Goal: Transaction & Acquisition: Download file/media

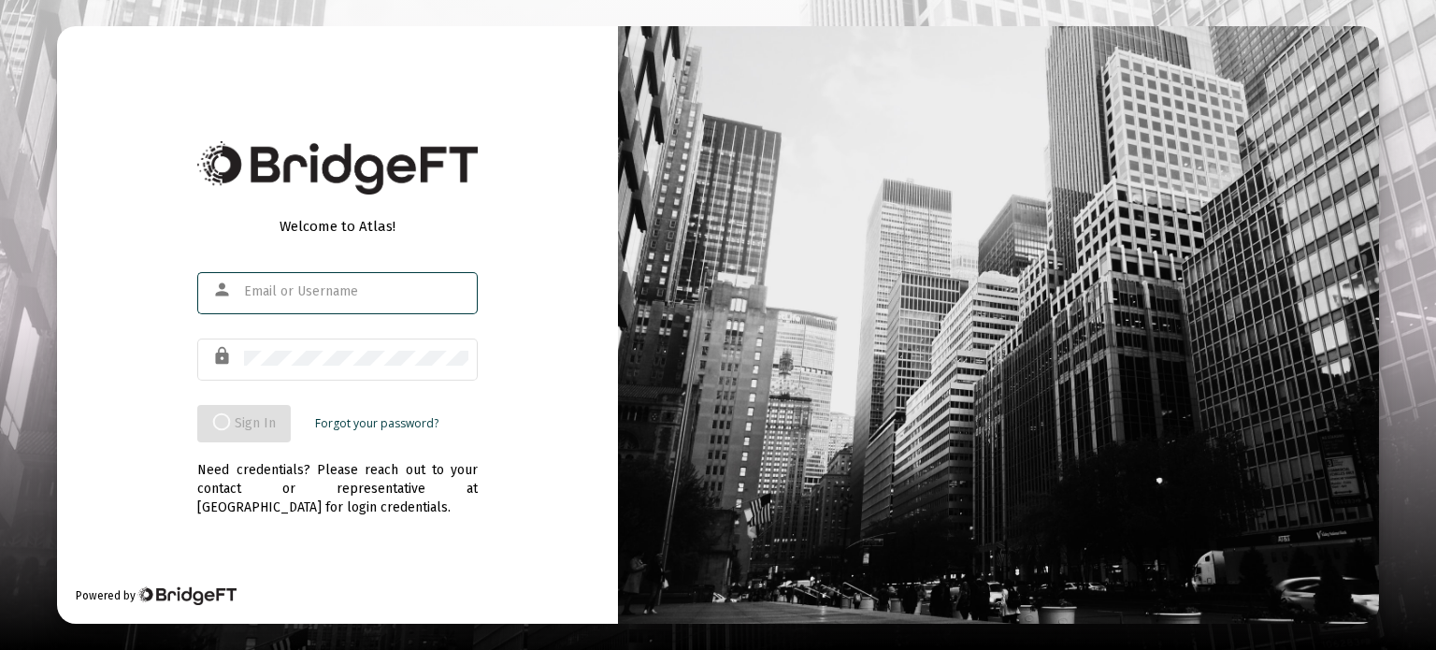
type input "[EMAIL_ADDRESS][DOMAIN_NAME]"
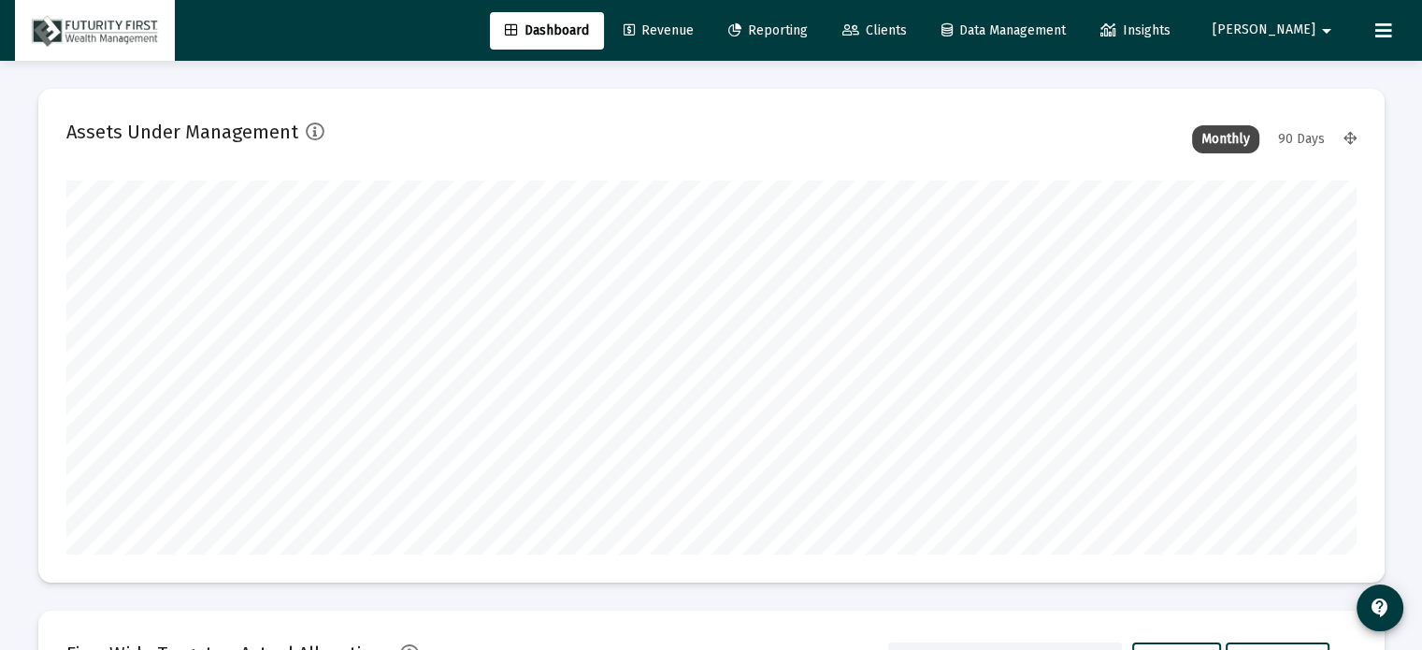
scroll to position [374, 1290]
type input "[DATE]"
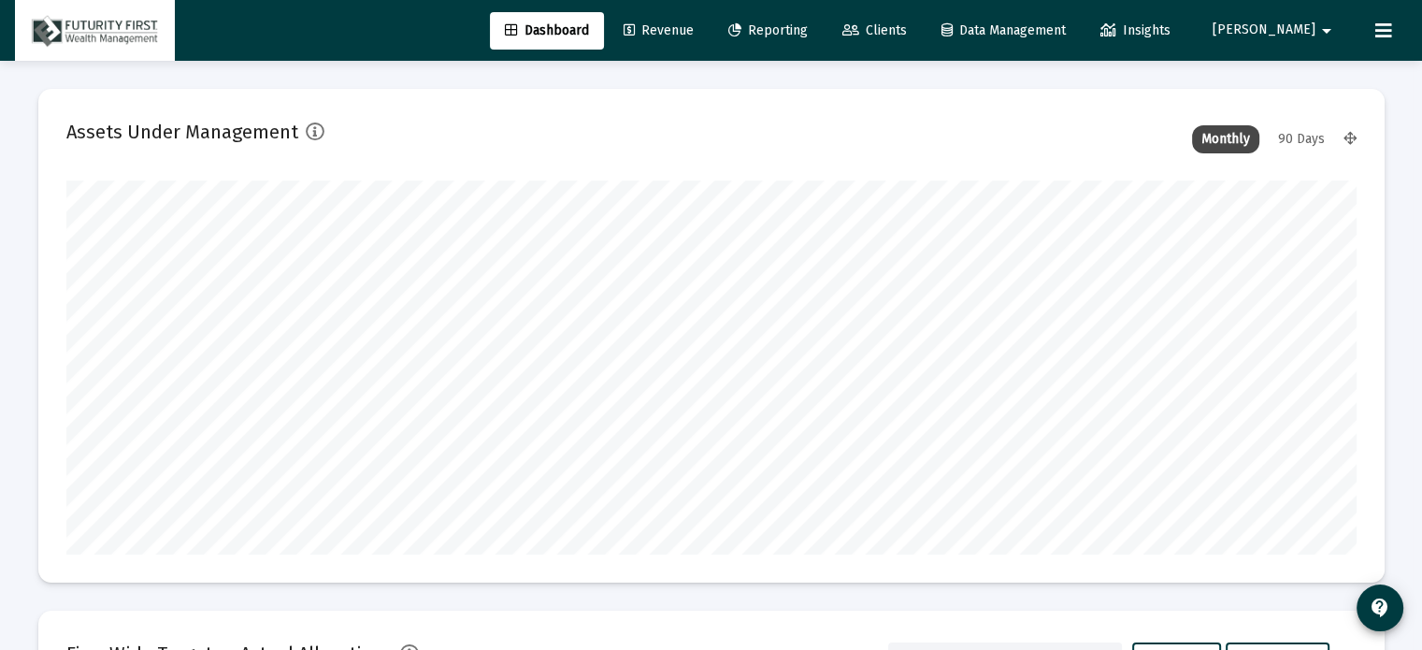
click at [907, 25] on span "Clients" at bounding box center [874, 30] width 64 height 16
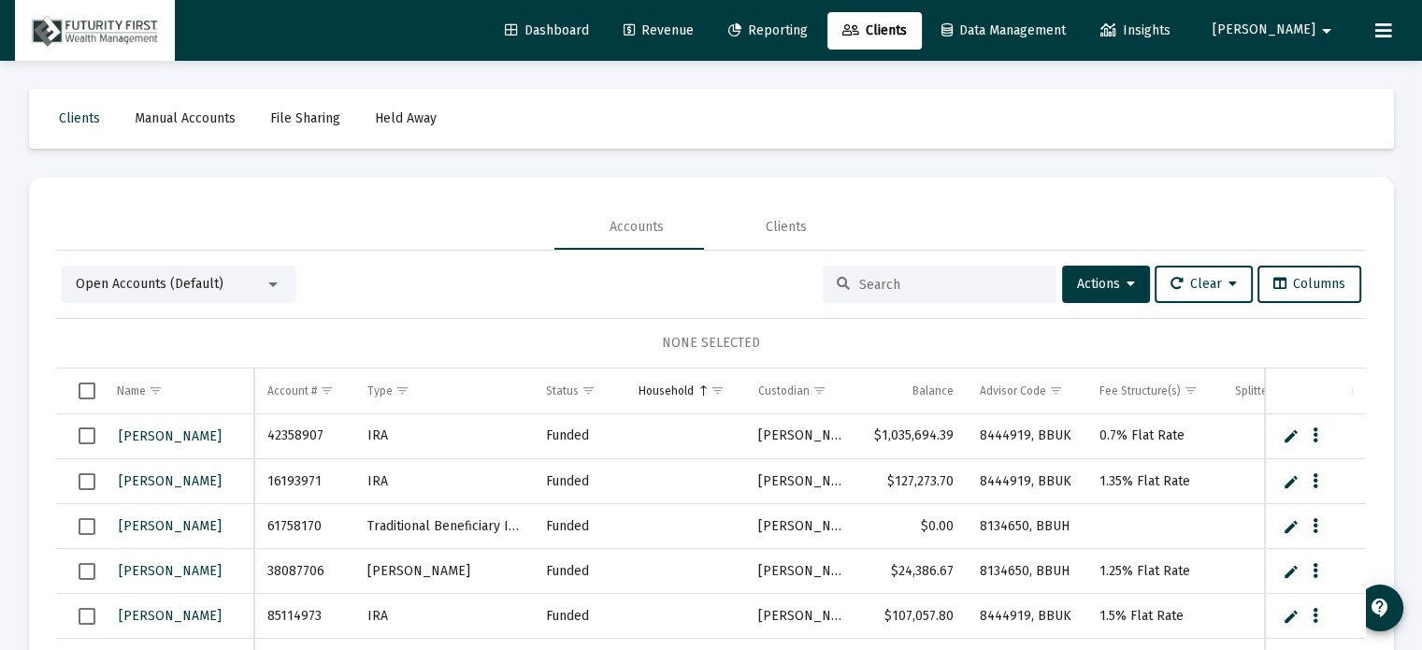
click at [889, 283] on input at bounding box center [950, 285] width 183 height 16
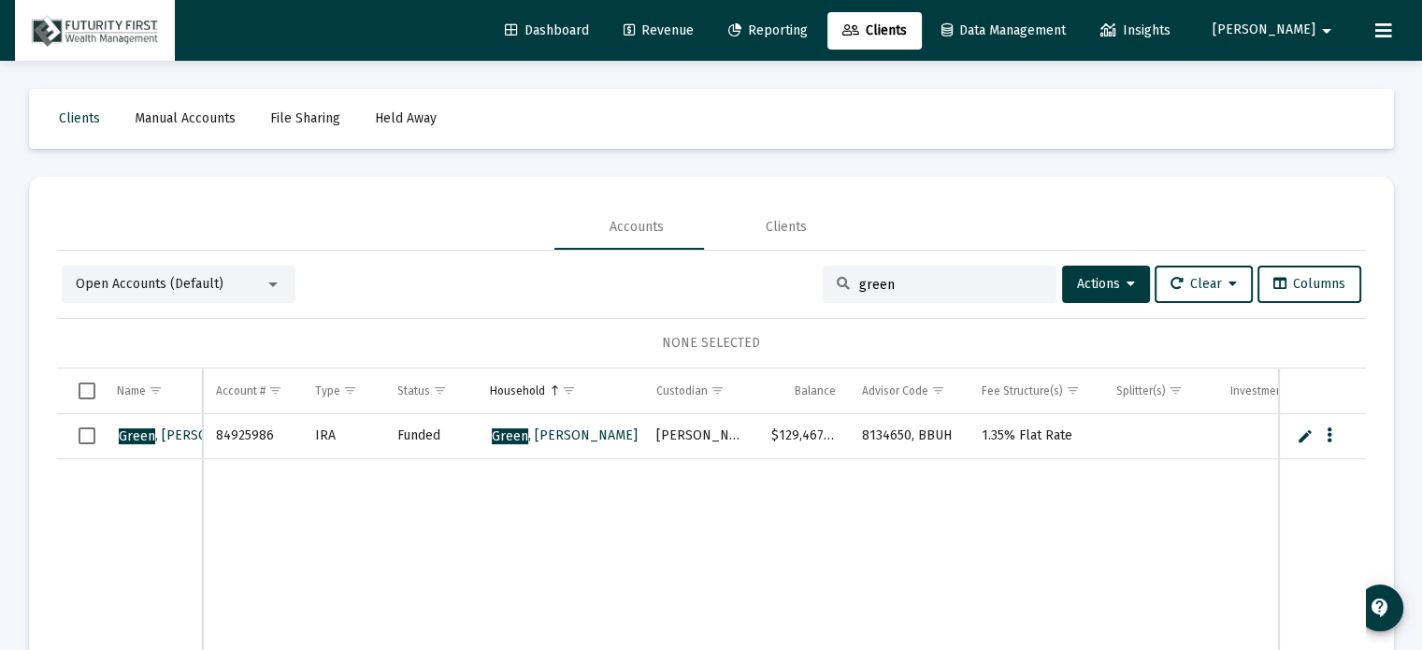
type input "green"
click at [808, 29] on span "Reporting" at bounding box center [767, 30] width 79 height 16
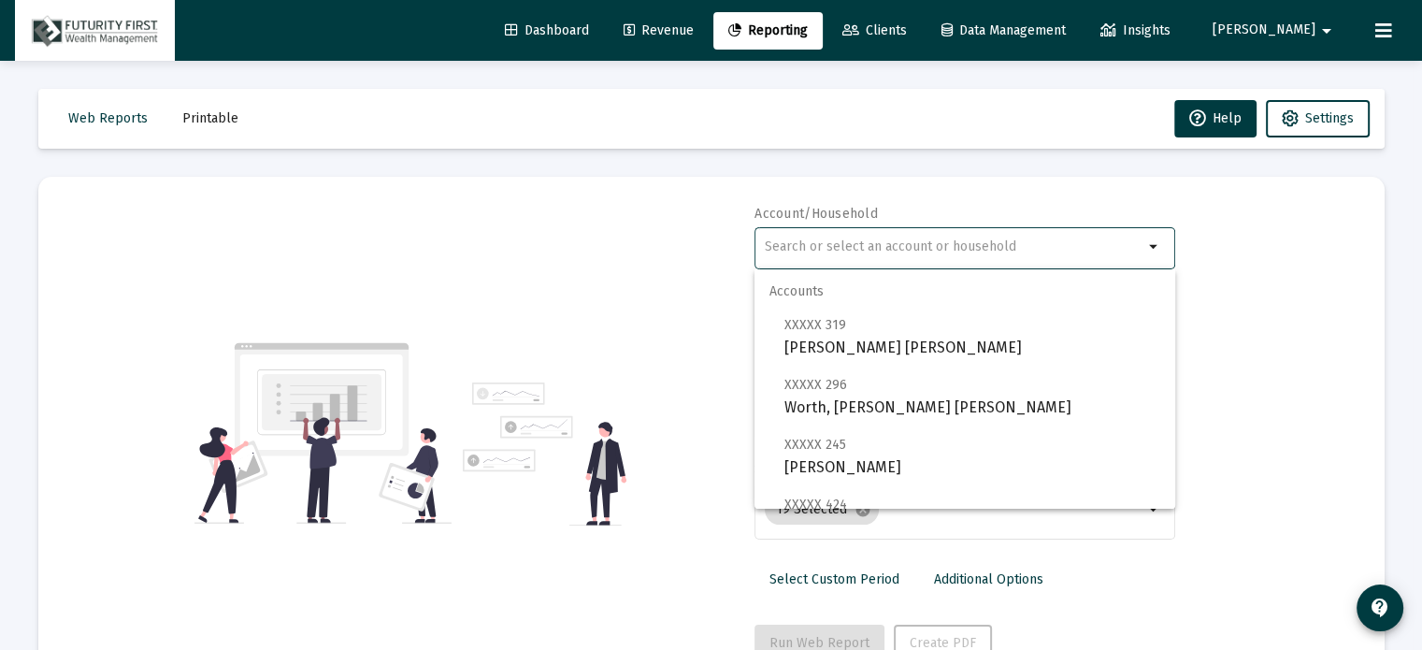
click at [919, 248] on input "text" at bounding box center [954, 246] width 379 height 15
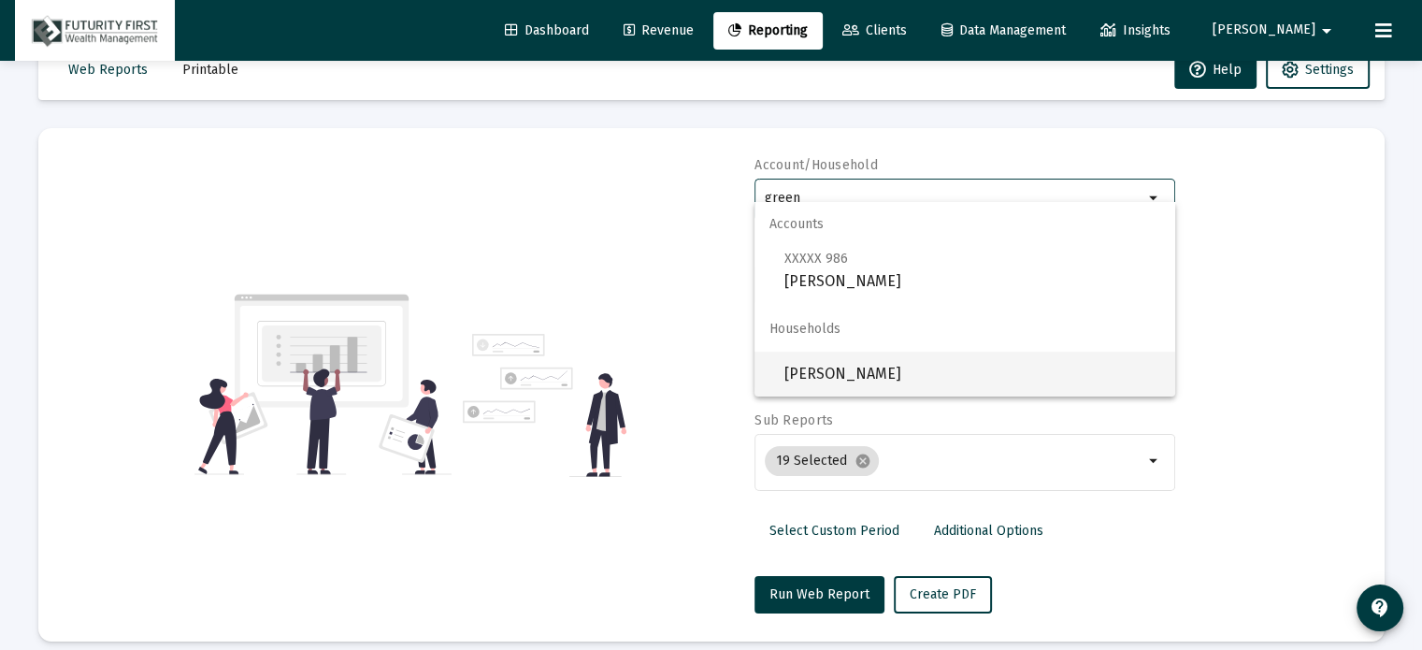
scroll to position [66, 0]
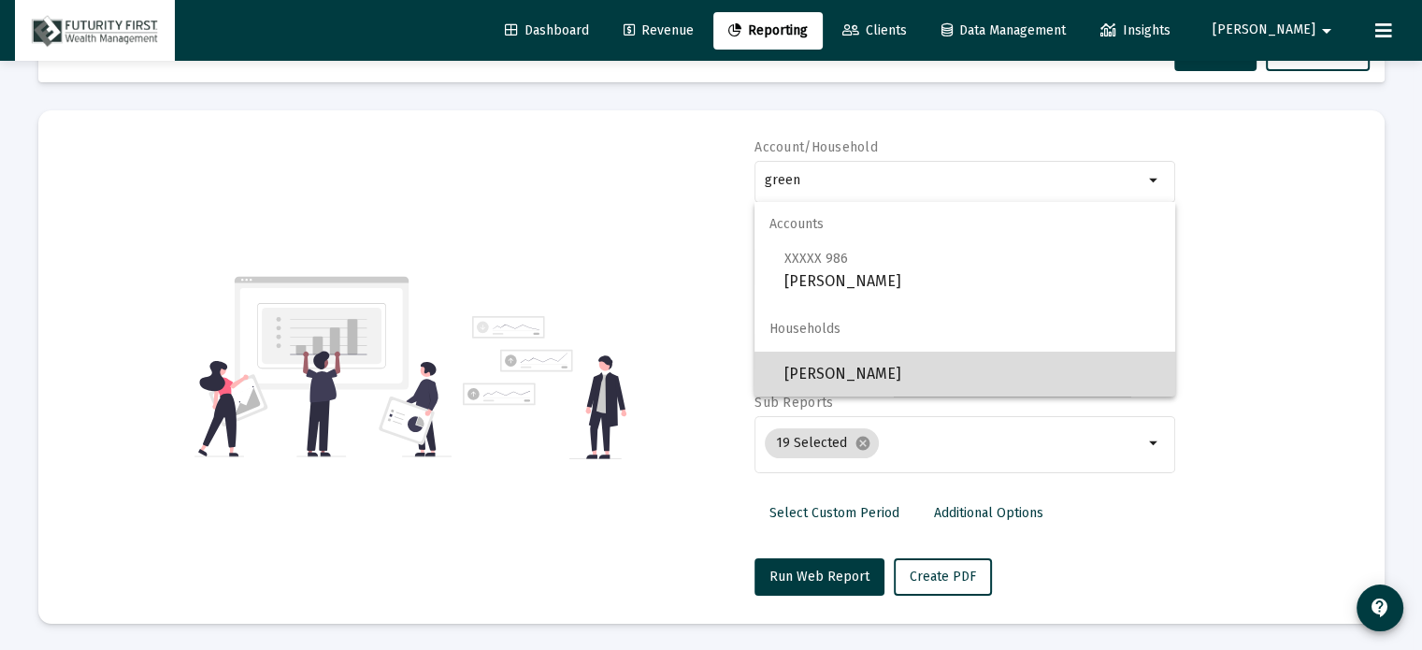
click at [916, 369] on span "[PERSON_NAME]" at bounding box center [972, 373] width 376 height 45
type input "[PERSON_NAME]"
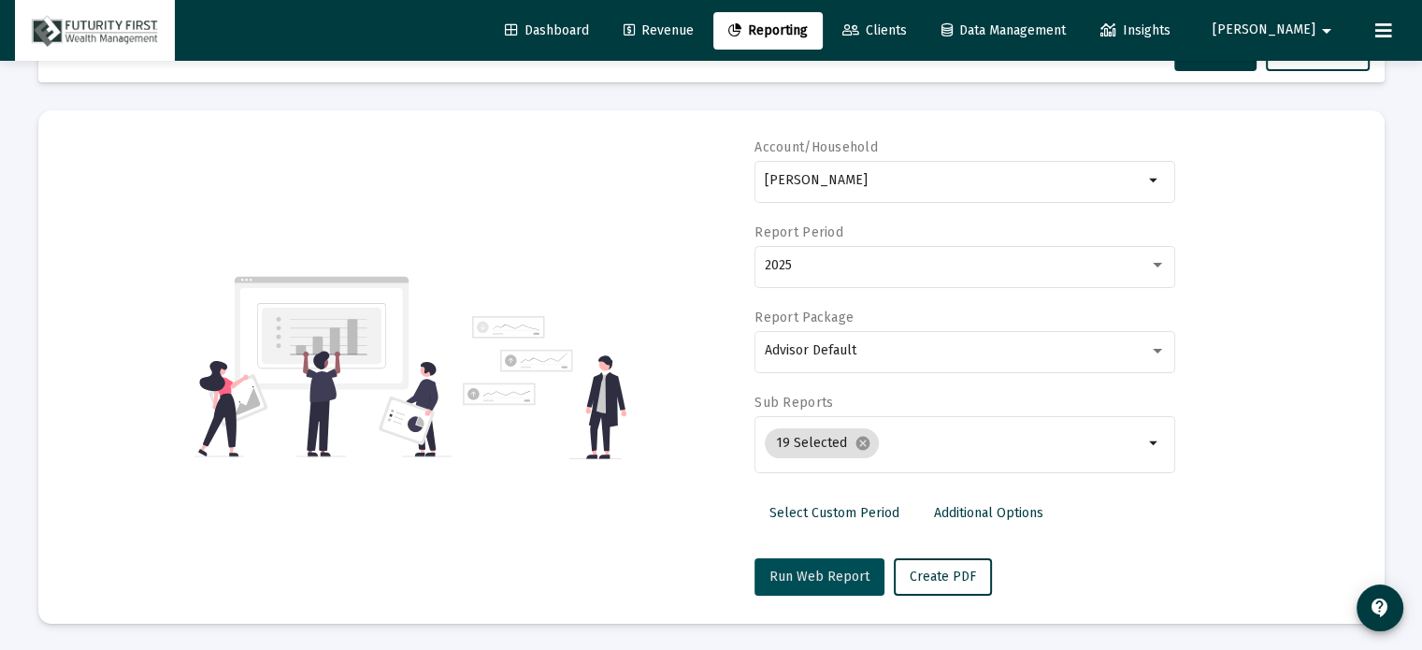
click at [819, 572] on span "Run Web Report" at bounding box center [819, 576] width 100 height 16
select select "View all"
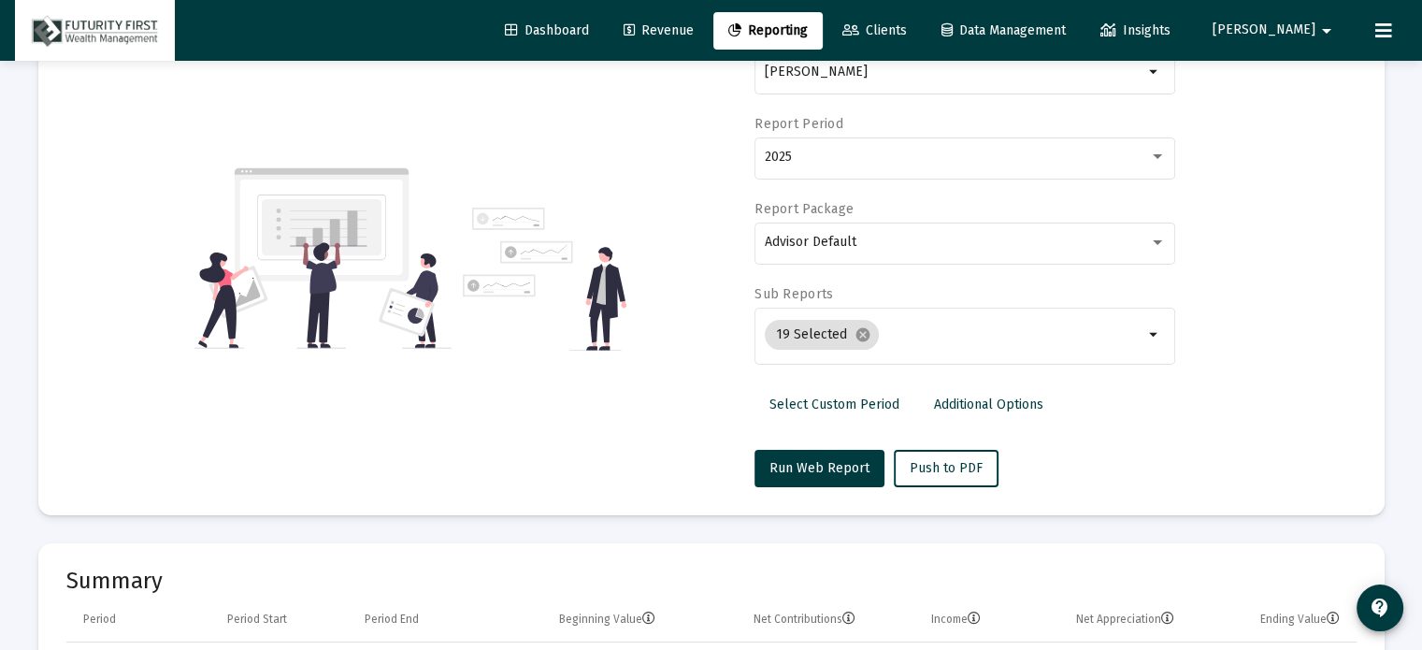
scroll to position [160, 0]
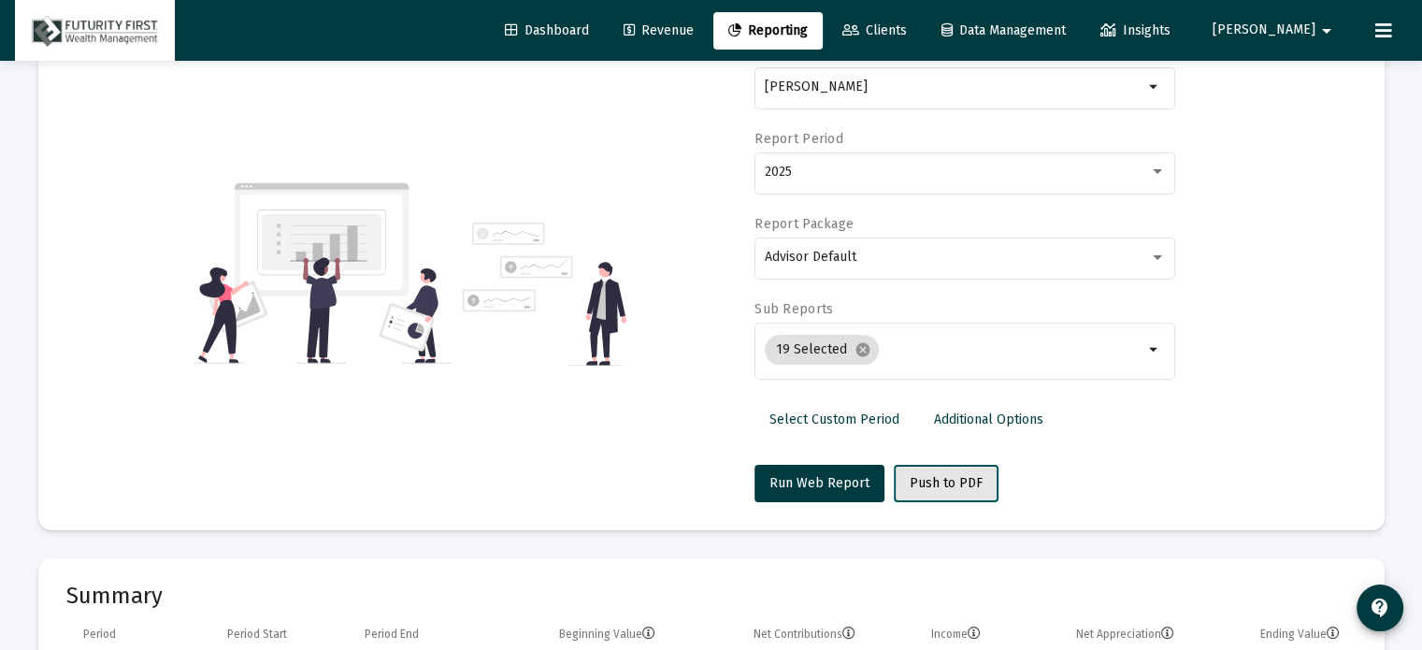
click at [937, 482] on span "Push to PDF" at bounding box center [945, 483] width 73 height 16
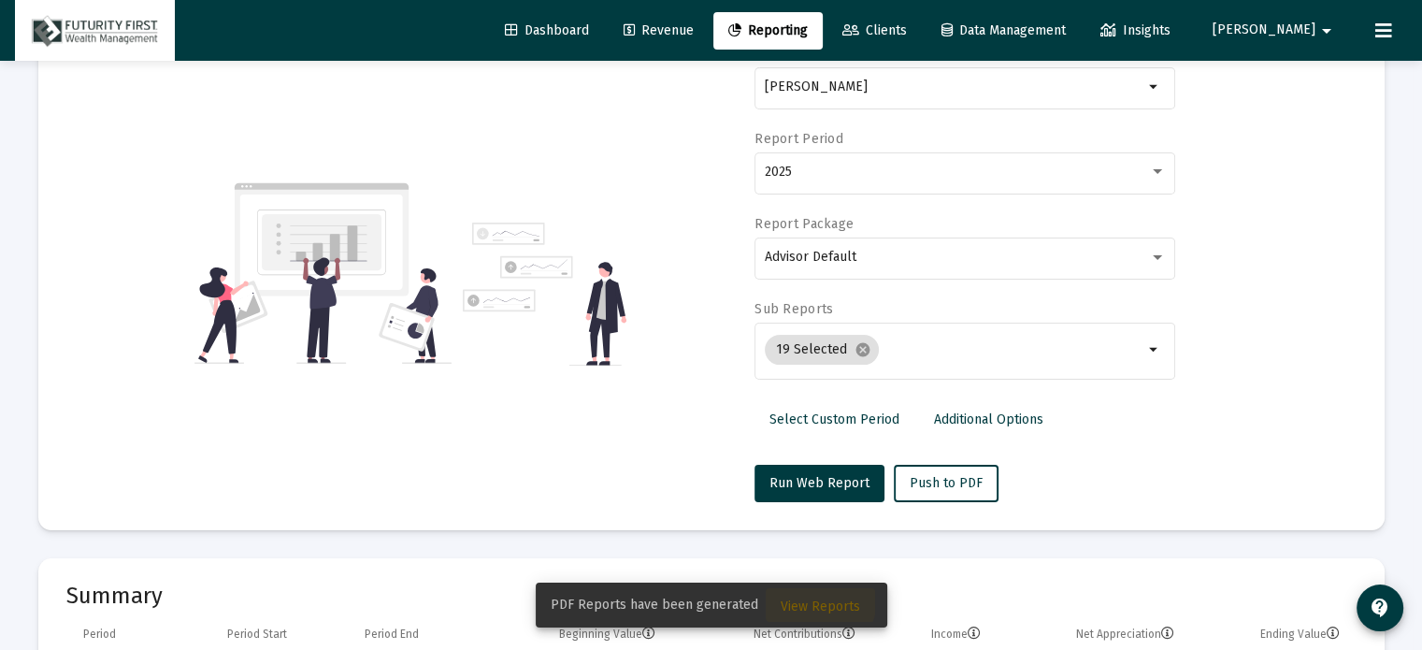
click at [813, 599] on span "View Reports" at bounding box center [819, 606] width 79 height 16
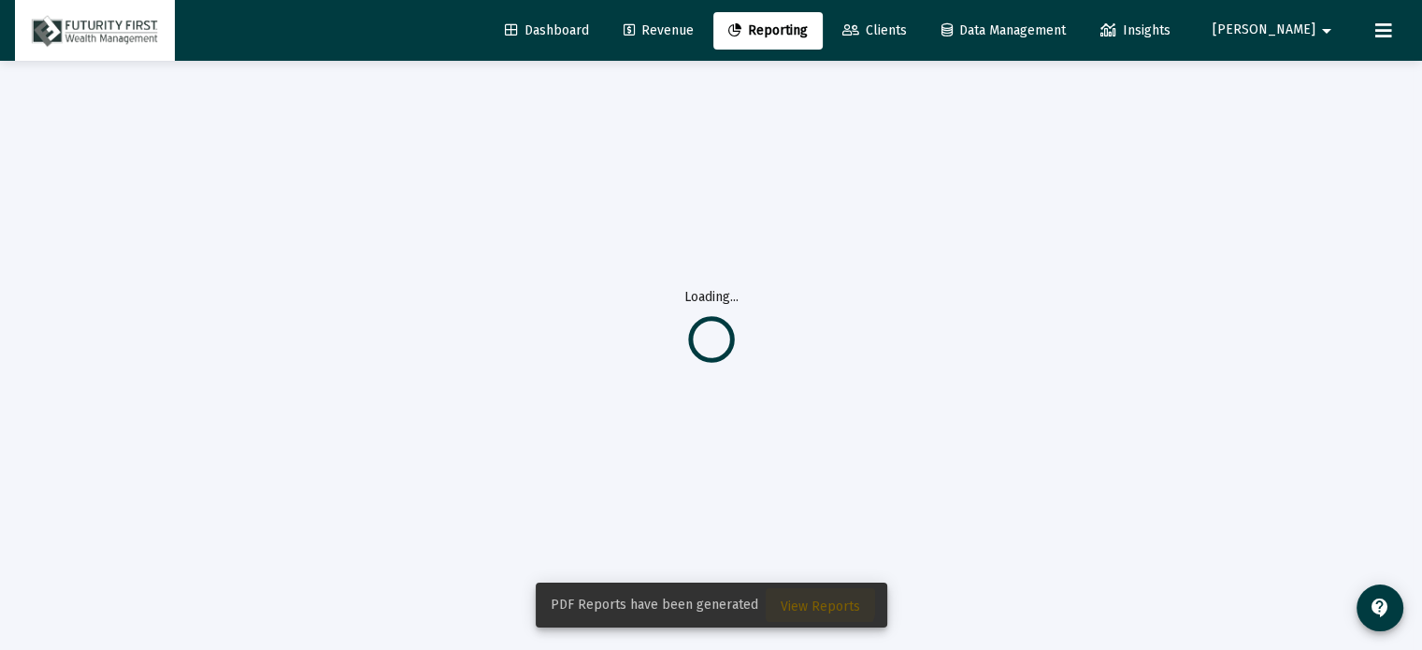
scroll to position [60, 0]
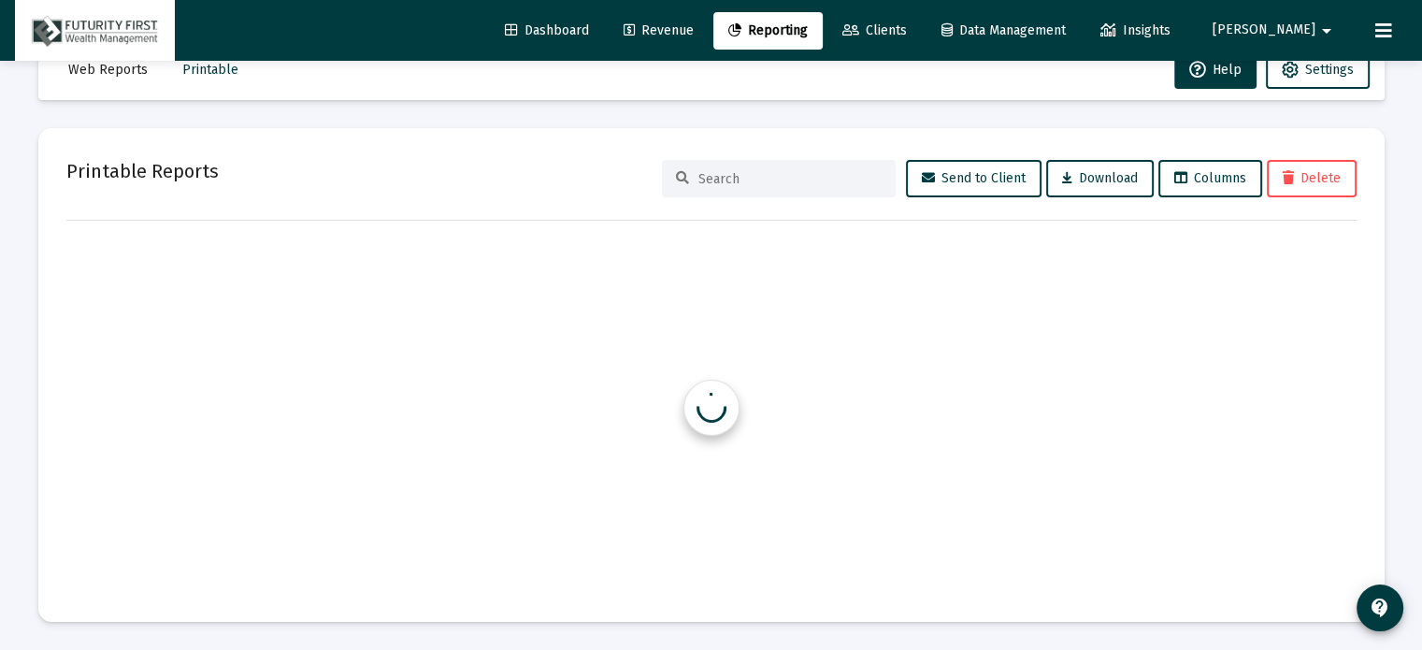
scroll to position [49, 0]
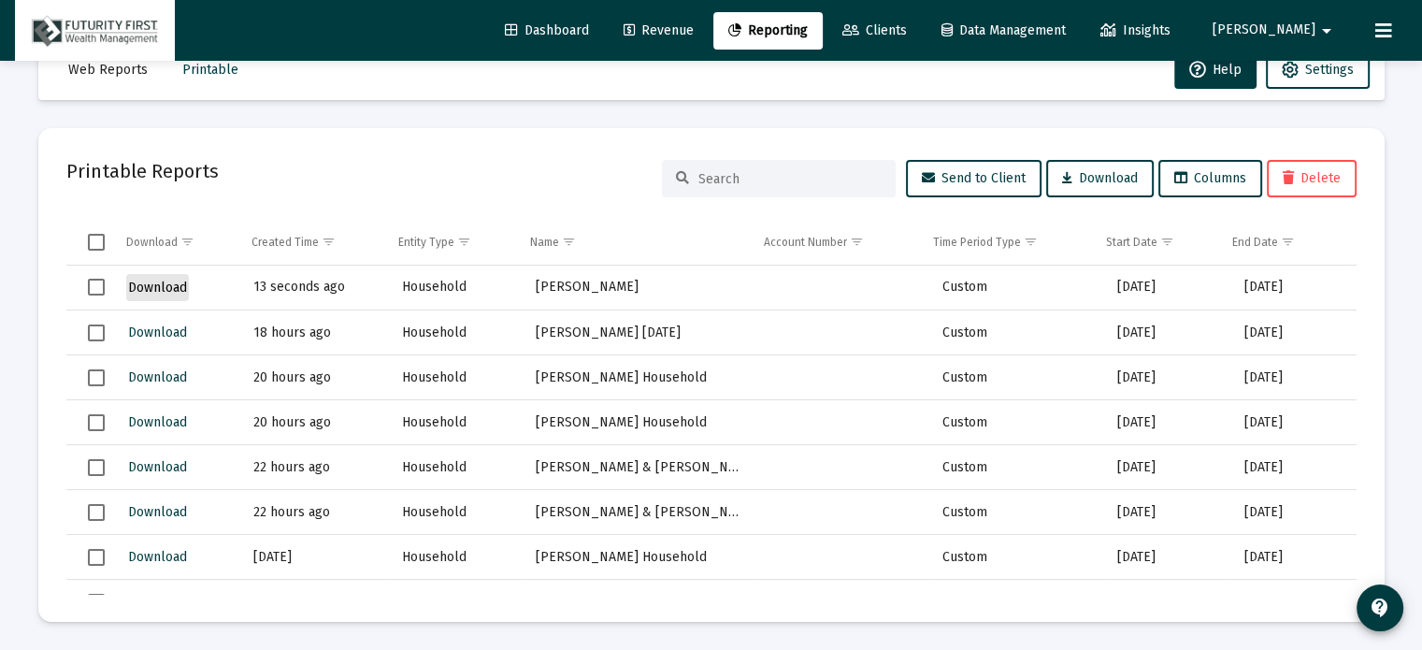
click at [166, 286] on span "Download" at bounding box center [157, 287] width 59 height 16
click at [907, 25] on span "Clients" at bounding box center [874, 30] width 64 height 16
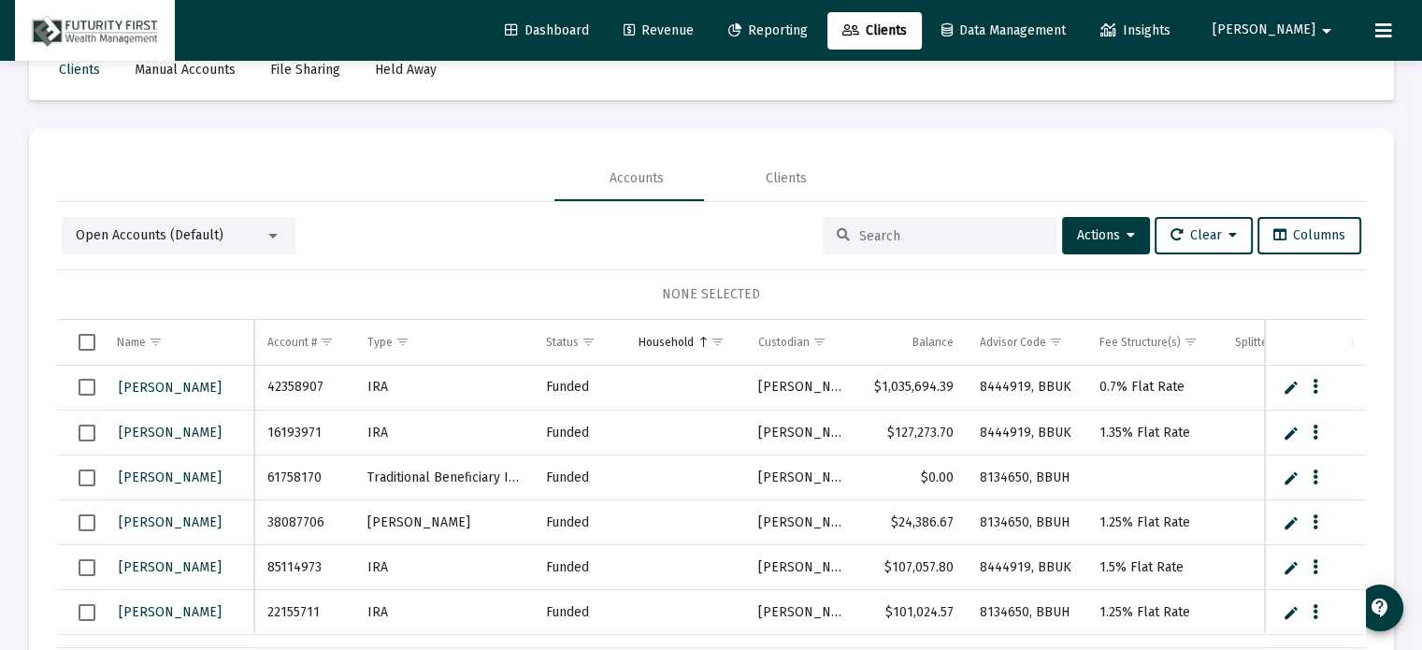
click at [891, 232] on input at bounding box center [950, 236] width 183 height 16
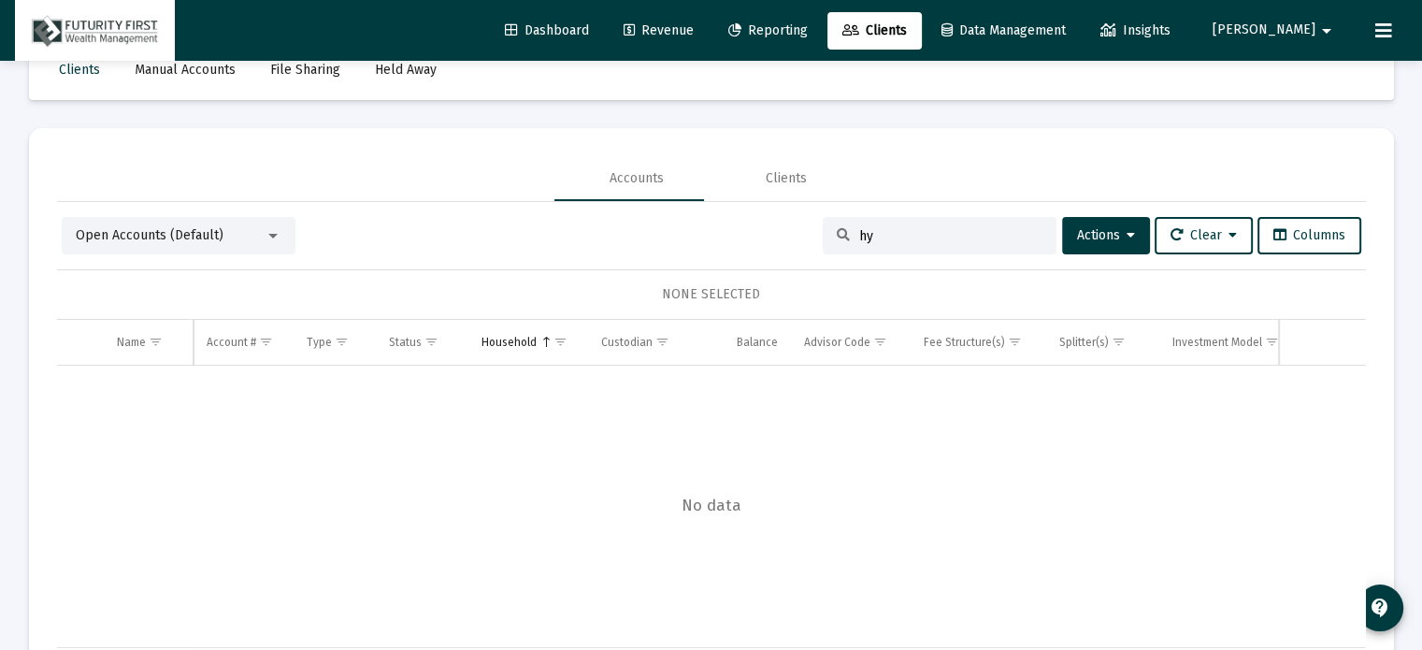
type input "h"
type input "fry"
